Goal: Information Seeking & Learning: Learn about a topic

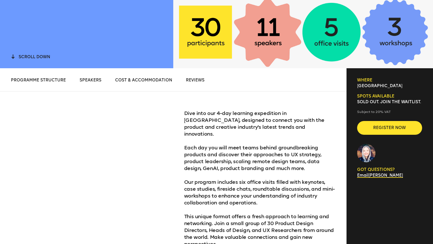
scroll to position [175, 0]
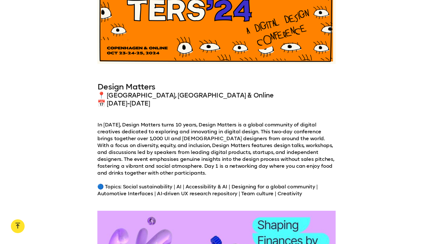
scroll to position [1805, 0]
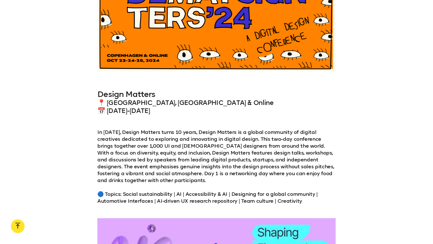
click at [127, 90] on h3 "Design Matters" at bounding box center [216, 94] width 238 height 9
